Goal: Find specific fact: Find specific fact

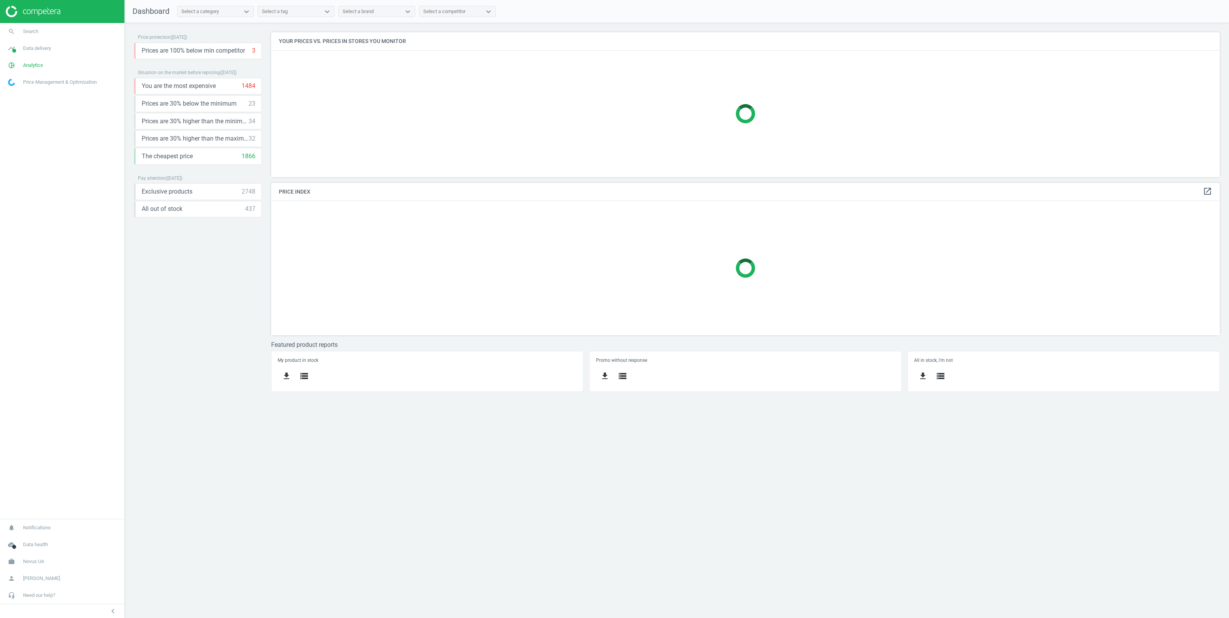
scroll to position [153, 957]
click at [40, 50] on span "Data delivery" at bounding box center [37, 48] width 28 height 7
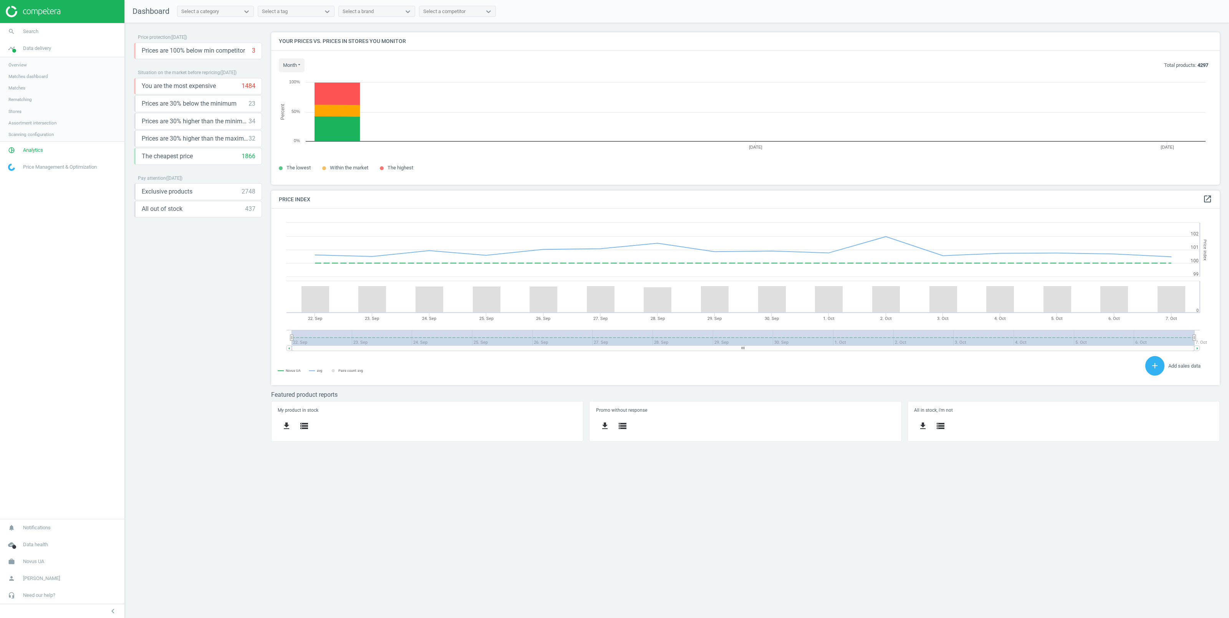
scroll to position [161, 957]
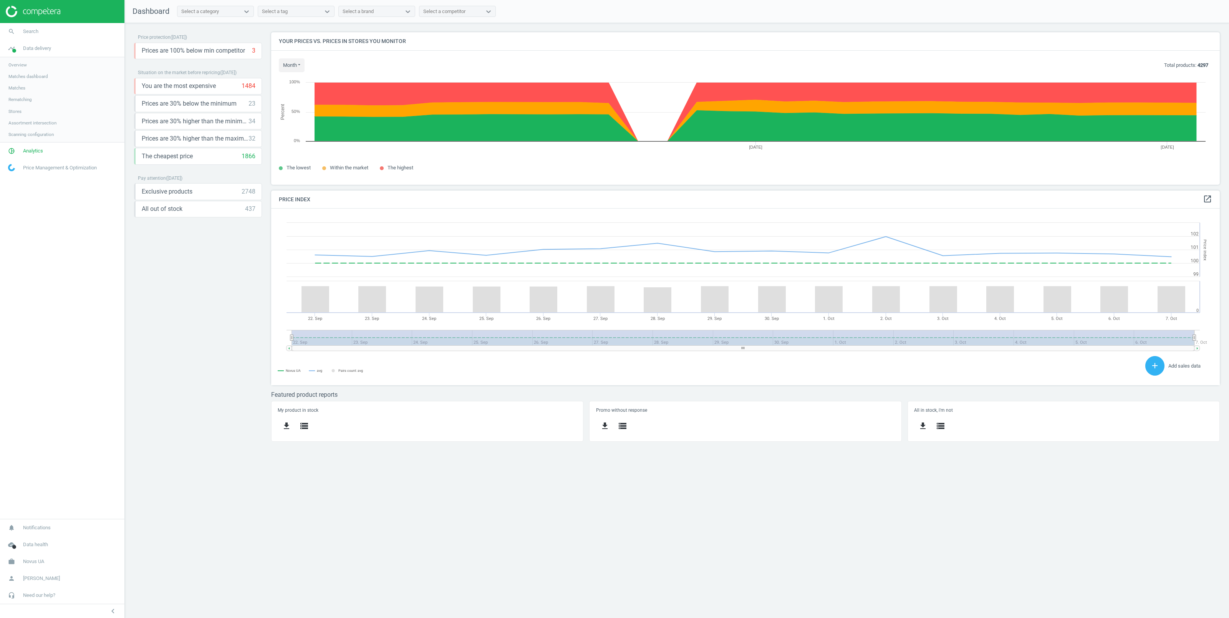
click at [17, 87] on span "Matches" at bounding box center [16, 88] width 17 height 6
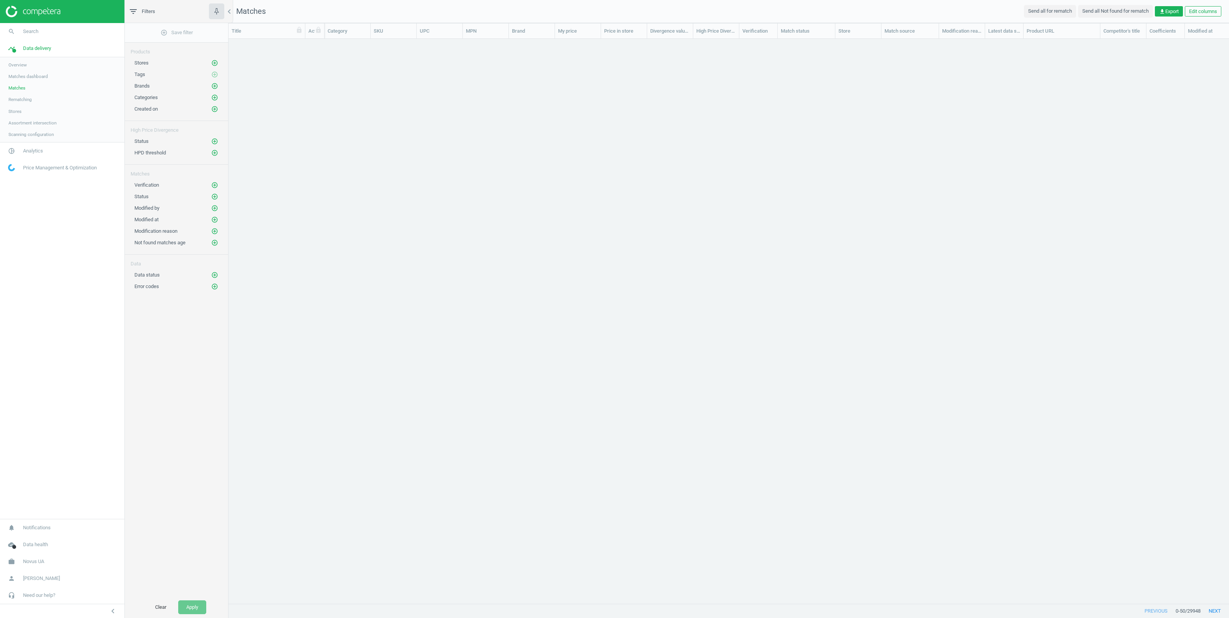
scroll to position [548, 992]
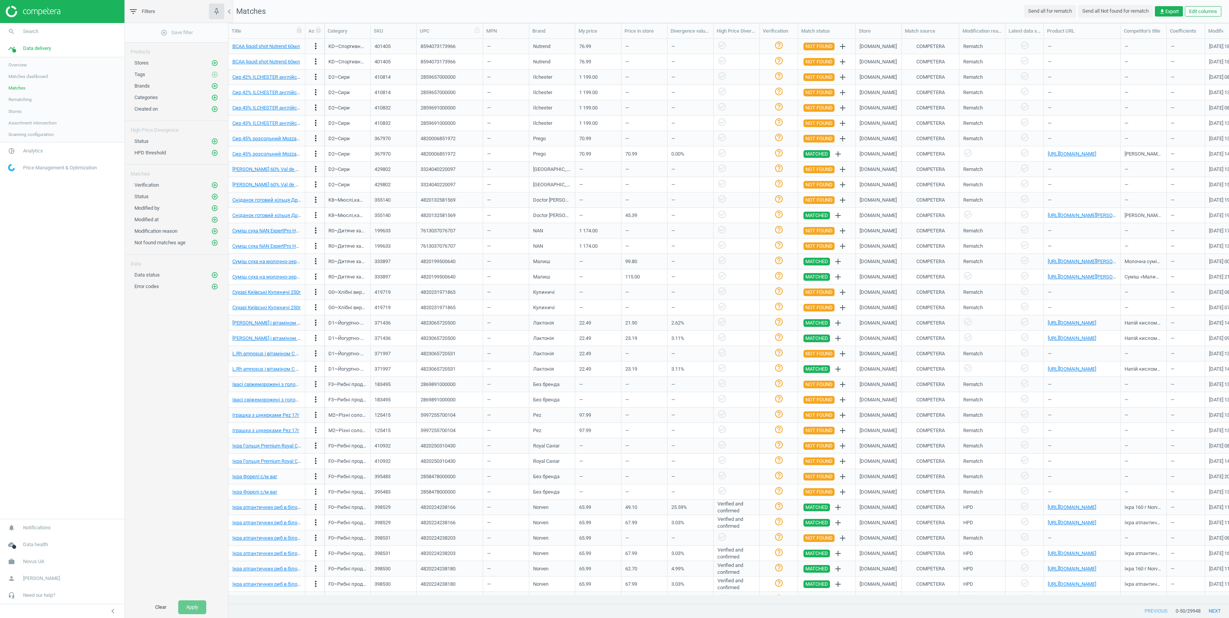
drag, startPoint x: 462, startPoint y: 34, endPoint x: 478, endPoint y: 36, distance: 16.3
click at [480, 35] on div at bounding box center [483, 30] width 8 height 15
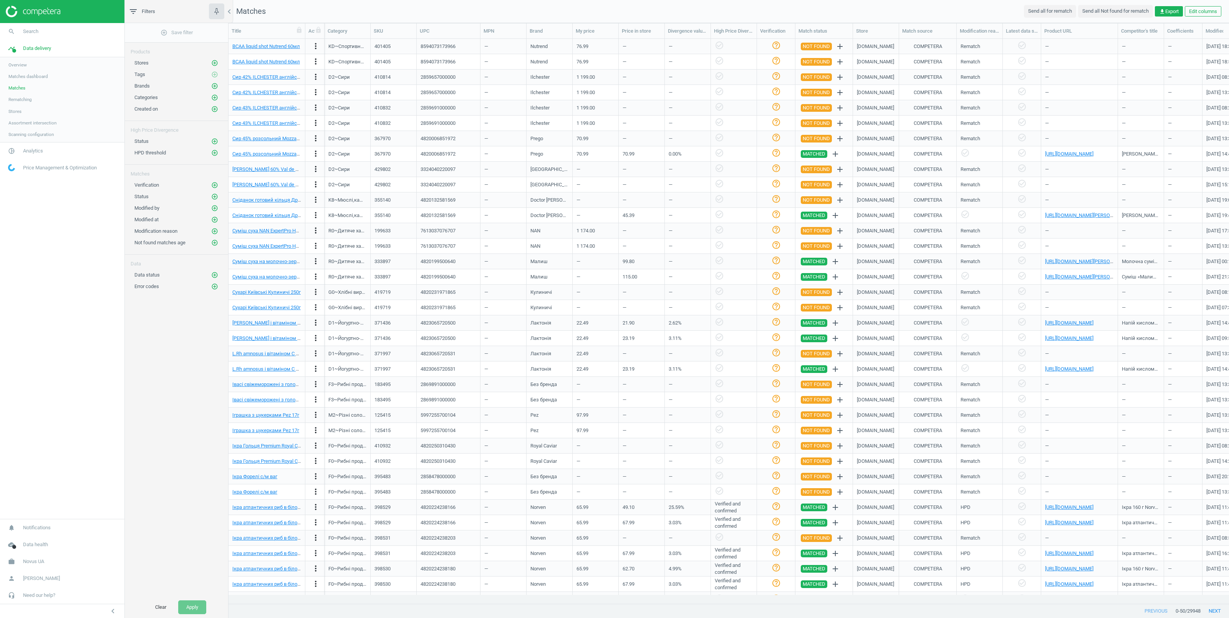
click at [15, 111] on span "Stores" at bounding box center [14, 111] width 13 height 6
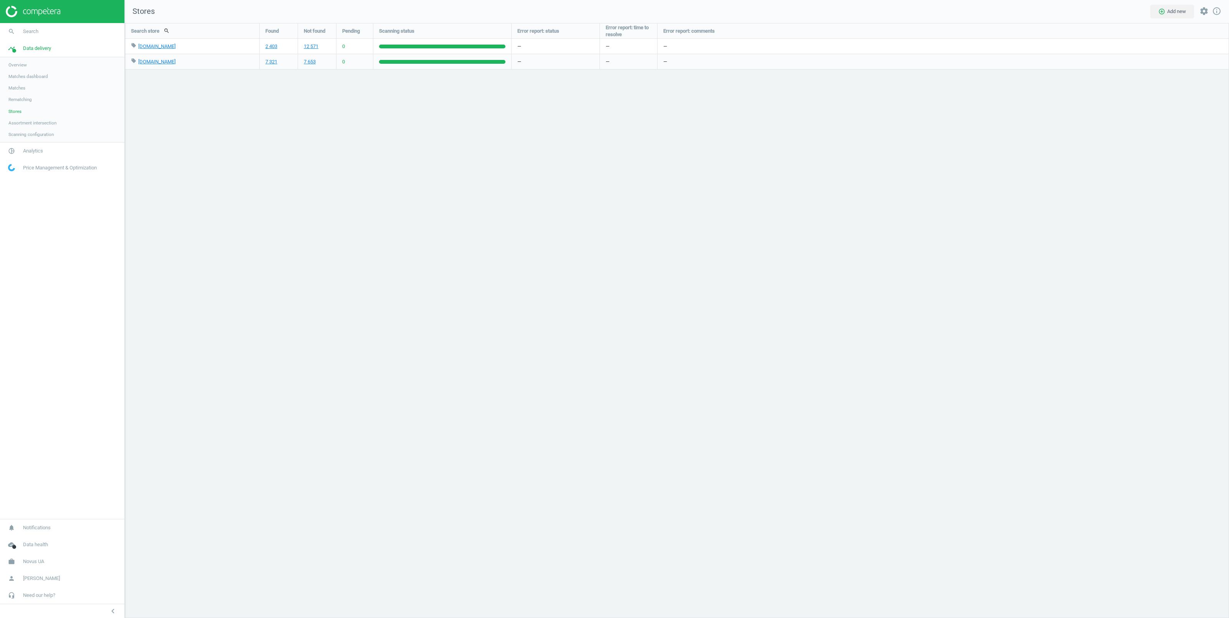
scroll to position [603, 1112]
click at [269, 60] on link "7 321" at bounding box center [271, 61] width 12 height 7
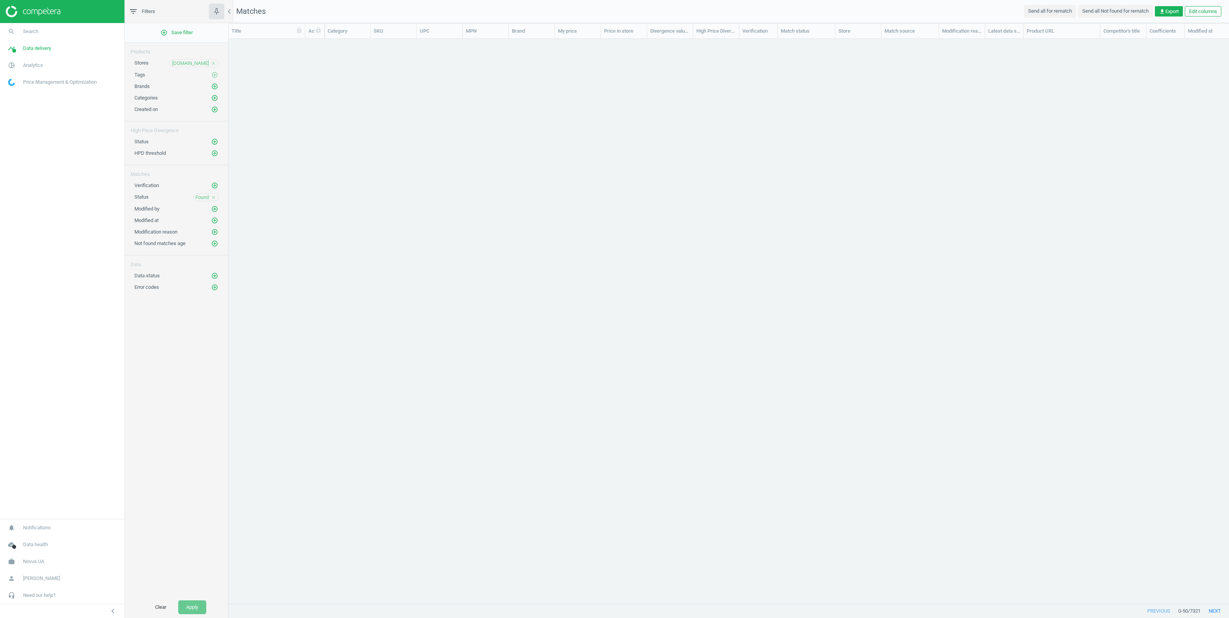
scroll to position [548, 992]
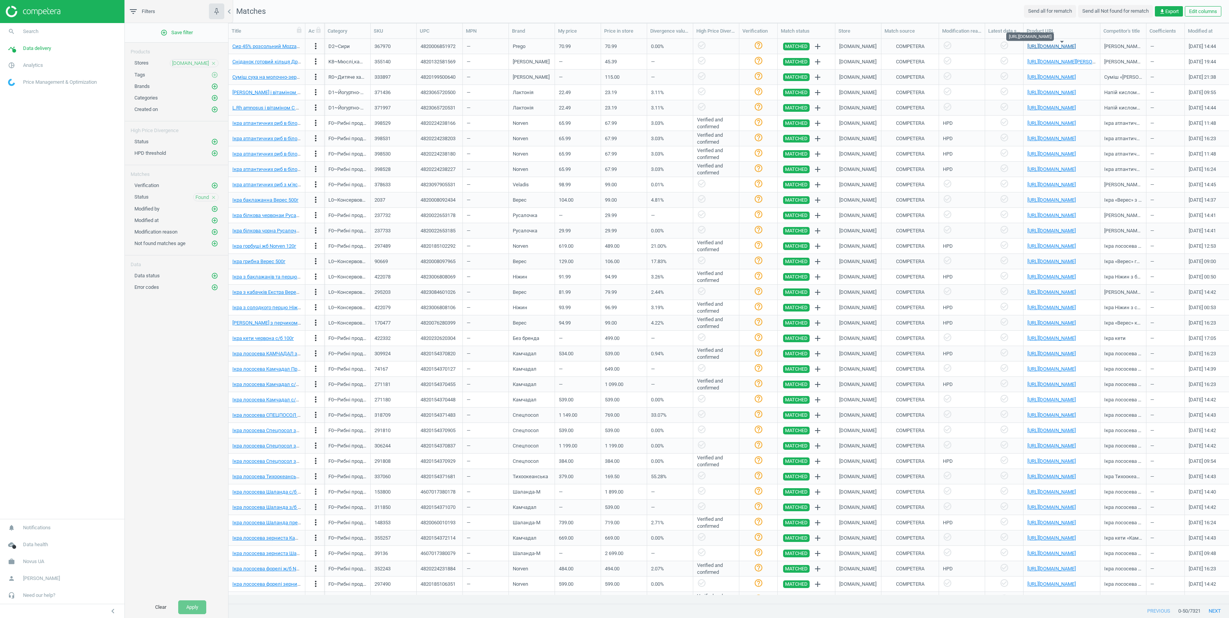
click at [1042, 45] on link "[URL][DOMAIN_NAME]" at bounding box center [1051, 46] width 48 height 6
click at [1048, 45] on link "[URL][DOMAIN_NAME]" at bounding box center [1051, 46] width 48 height 6
click at [444, 65] on div "4820132581569" at bounding box center [438, 61] width 35 height 7
click at [437, 46] on div "4820006851972" at bounding box center [438, 46] width 35 height 7
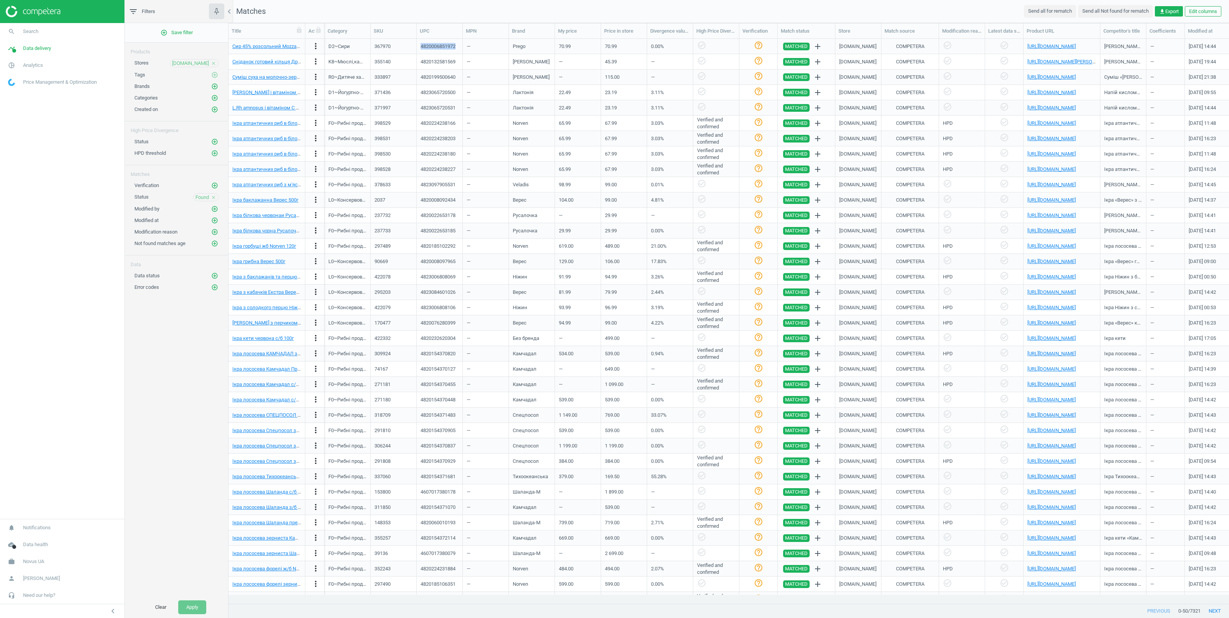
click at [437, 46] on div "4820006851972" at bounding box center [438, 46] width 35 height 7
copy div "4820006851972"
